Goal: Task Accomplishment & Management: Manage account settings

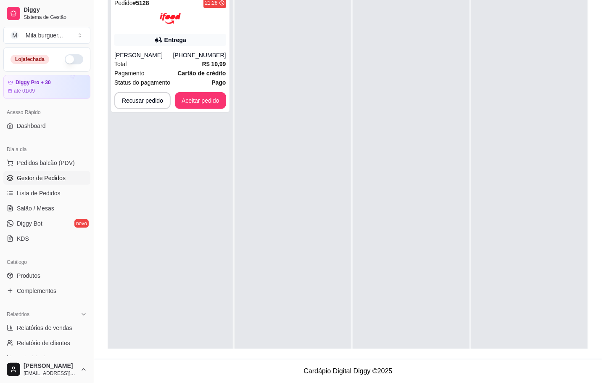
scroll to position [3, 0]
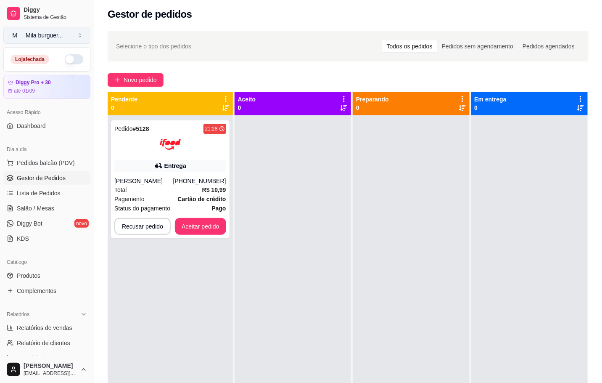
click at [66, 28] on button "M Mila burguer ..." at bounding box center [46, 35] width 87 height 17
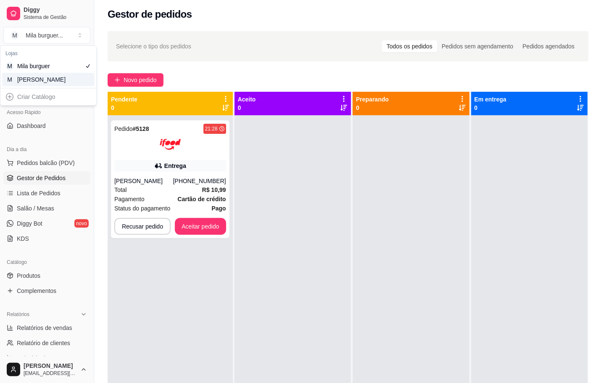
click at [60, 75] on div "M Mila Salgados" at bounding box center [48, 79] width 92 height 13
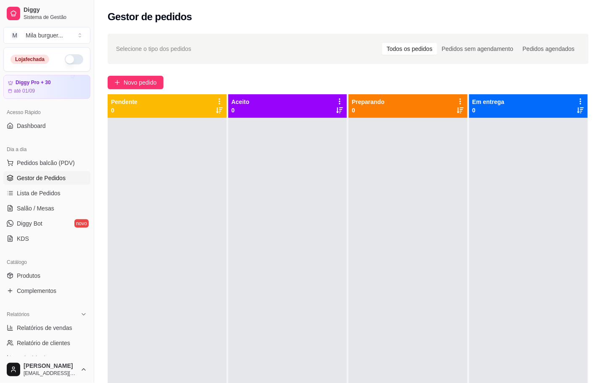
scroll to position [63, 0]
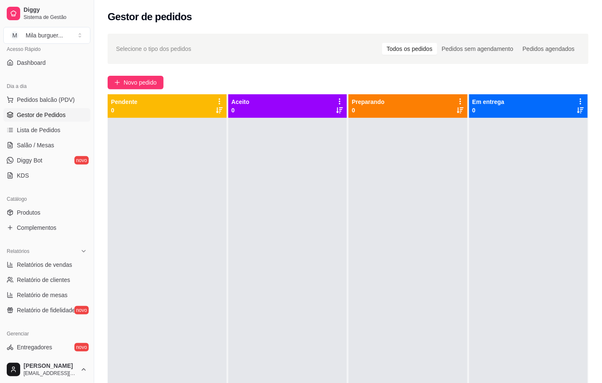
click at [56, 44] on div "Diggy Sistema de Gestão M Mila burguer ..." at bounding box center [47, 23] width 94 height 47
click at [58, 37] on div "Mila burguer ..." at bounding box center [44, 35] width 37 height 8
